Goal: Information Seeking & Learning: Learn about a topic

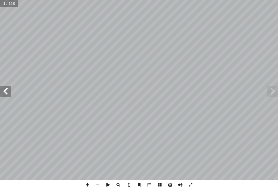
click at [9, 92] on span at bounding box center [5, 91] width 11 height 11
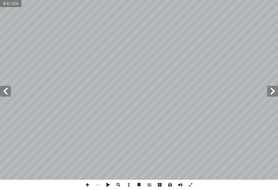
drag, startPoint x: 10, startPoint y: 92, endPoint x: 1, endPoint y: 89, distance: 9.6
click at [1, 89] on span at bounding box center [5, 91] width 11 height 11
click at [1, 90] on span at bounding box center [5, 91] width 11 height 11
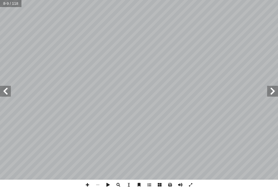
click at [1, 90] on span at bounding box center [5, 91] width 11 height 11
click at [3, 97] on div "4 ط: � نش ة. ّ ة والمدني ّ في الفترتين المكي ُ ة ّ سلامي إ ال� ُ التي واجهتها ا…" at bounding box center [139, 90] width 278 height 180
drag, startPoint x: 2, startPoint y: 96, endPoint x: 1, endPoint y: 91, distance: 5.7
click at [1, 91] on div "10 ۖ َ م َّ ن َ ه َ ج َ اب َ ــذ َ ــا ع َّ ن َ ع ۡ ف ِ ۡ ــا ٱص َ ن َّ ب َ ر َ…" at bounding box center [139, 90] width 278 height 180
click at [1, 91] on span at bounding box center [5, 91] width 11 height 11
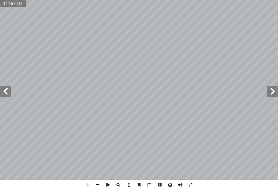
click at [2, 91] on span at bounding box center [5, 91] width 11 height 11
click at [9, 90] on span at bounding box center [5, 91] width 11 height 11
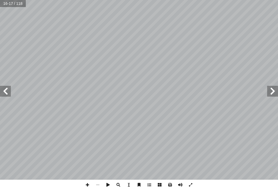
click at [9, 90] on span at bounding box center [5, 91] width 11 height 11
click at [10, 89] on span at bounding box center [5, 91] width 11 height 11
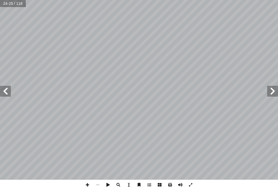
click at [10, 89] on span at bounding box center [5, 91] width 11 height 11
click at [3, 93] on span at bounding box center [5, 91] width 11 height 11
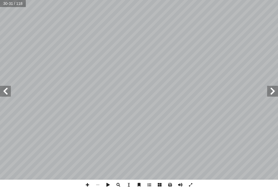
click at [3, 93] on span at bounding box center [5, 91] width 11 height 11
click at [269, 91] on span at bounding box center [272, 91] width 11 height 11
click at [91, 184] on span at bounding box center [87, 185] width 10 height 10
click at [272, 95] on span at bounding box center [272, 91] width 11 height 11
click at [7, 97] on span at bounding box center [5, 91] width 11 height 11
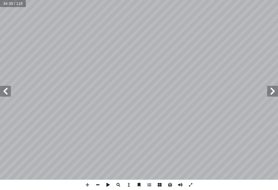
click at [1, 92] on span at bounding box center [5, 91] width 11 height 11
click at [277, 91] on span at bounding box center [272, 91] width 11 height 11
click at [87, 185] on span at bounding box center [87, 185] width 10 height 10
click at [87, 184] on span at bounding box center [87, 185] width 10 height 10
click at [85, 184] on span at bounding box center [87, 185] width 10 height 10
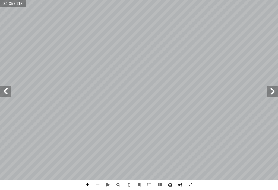
click at [88, 183] on span at bounding box center [87, 185] width 10 height 10
click at [8, 91] on span at bounding box center [5, 91] width 11 height 11
click at [85, 185] on span at bounding box center [87, 185] width 10 height 10
